Goal: Check status: Check status

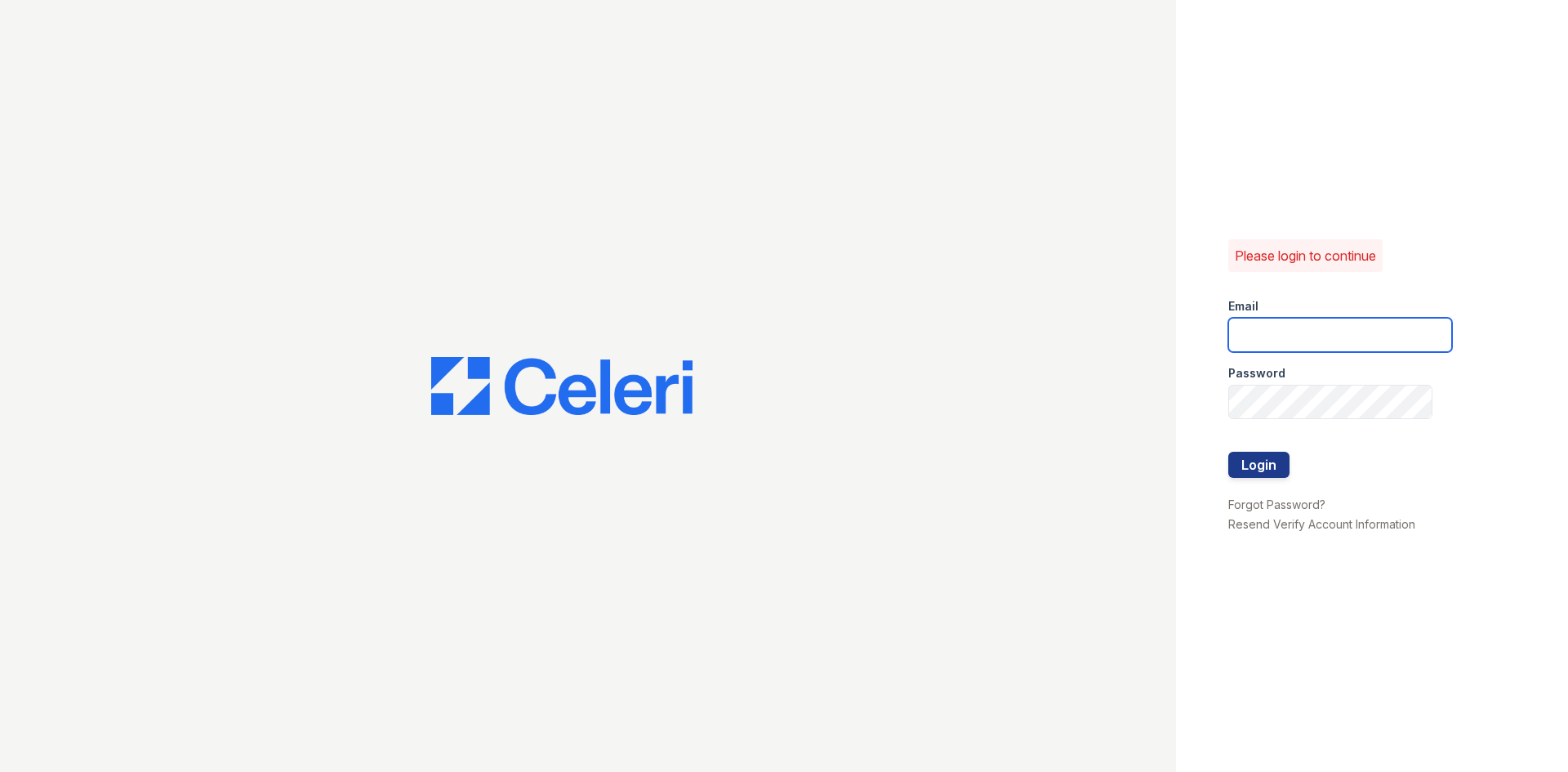
click at [1409, 334] on input "email" at bounding box center [1340, 335] width 223 height 34
type input "mgarber@trinity-pm.com"
click at [1228, 452] on button "Login" at bounding box center [1259, 465] width 61 height 26
click at [1264, 469] on button "Login" at bounding box center [1259, 465] width 61 height 26
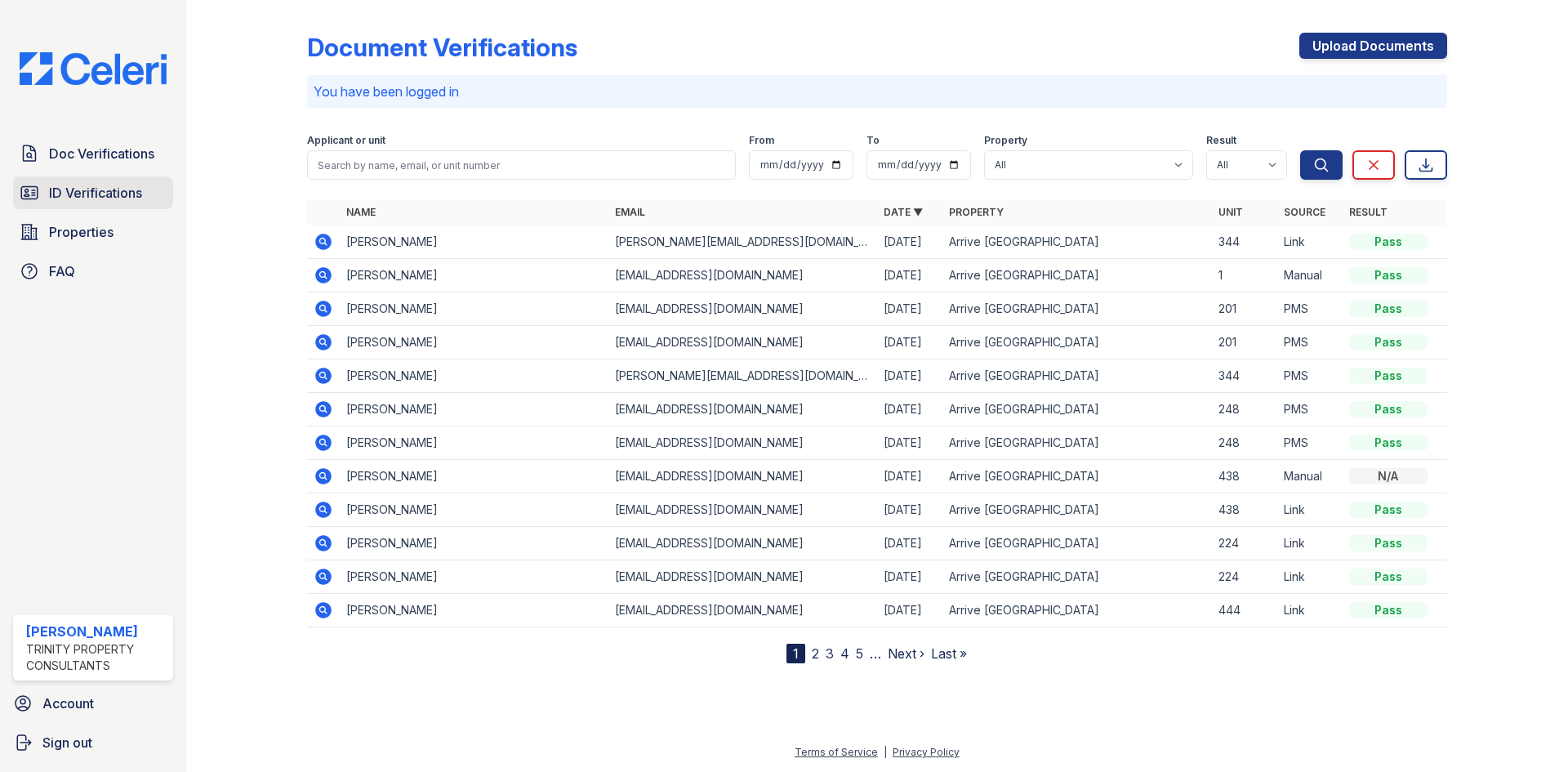
click at [86, 191] on span "ID Verifications" at bounding box center [95, 193] width 93 height 20
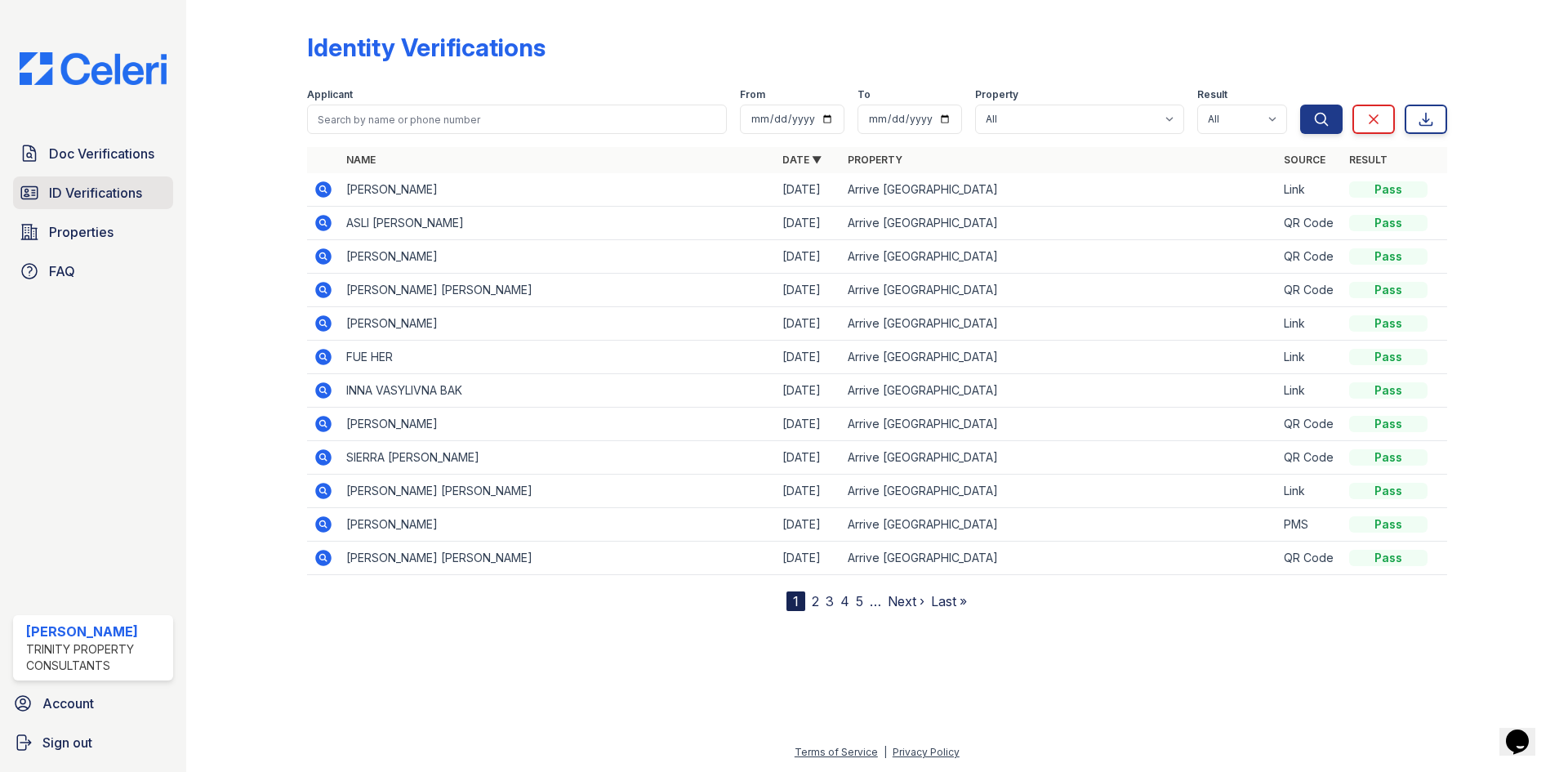
click at [111, 193] on span "ID Verifications" at bounding box center [95, 193] width 93 height 20
click at [85, 190] on span "ID Verifications" at bounding box center [95, 193] width 93 height 20
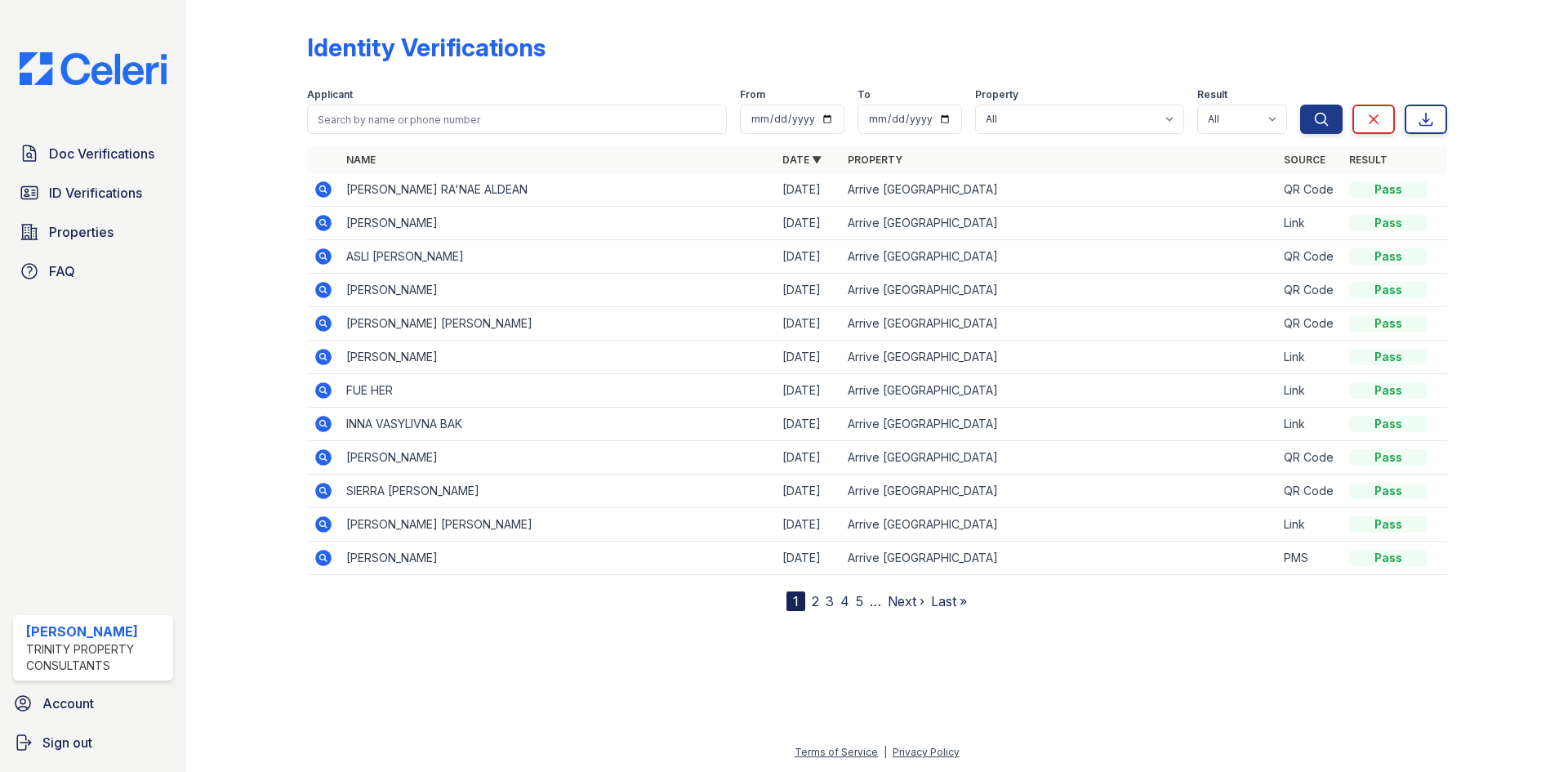
click at [324, 187] on icon at bounding box center [323, 189] width 20 height 20
